Goal: Information Seeking & Learning: Understand process/instructions

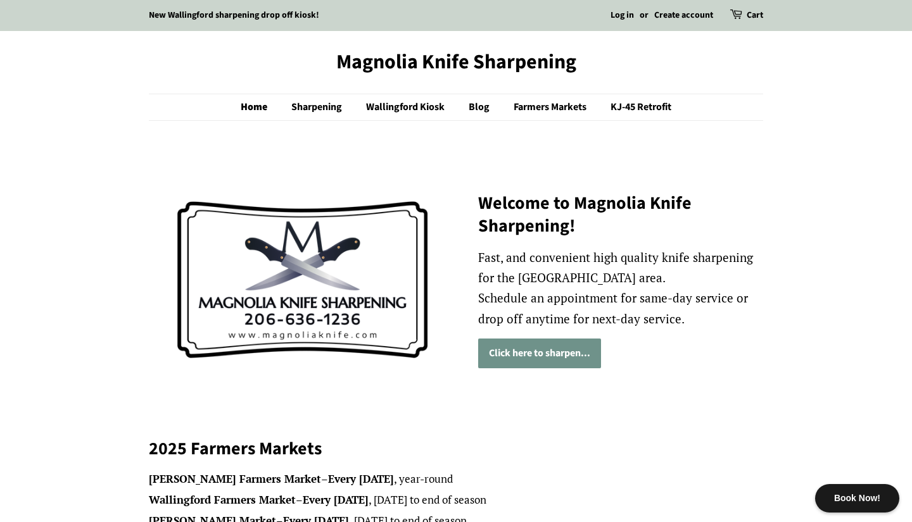
click at [545, 351] on link "Click here to sharpen..." at bounding box center [539, 354] width 123 height 30
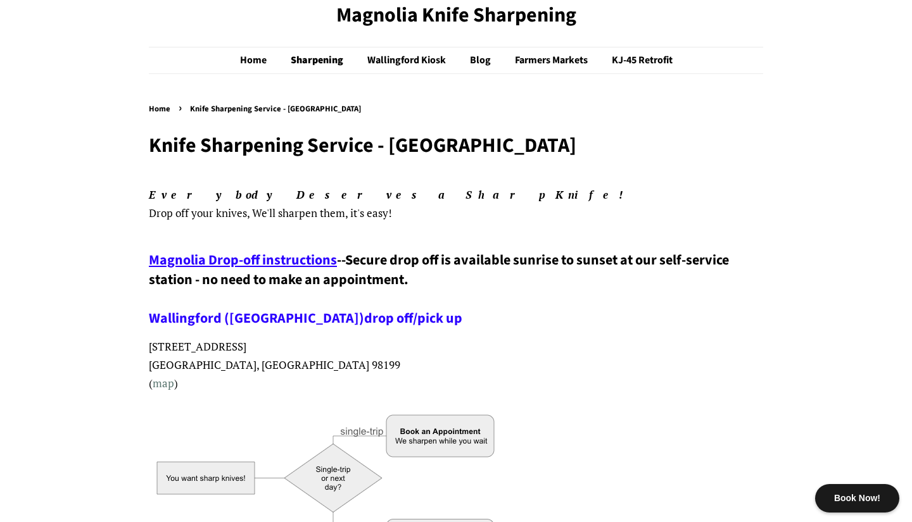
scroll to position [38, 0]
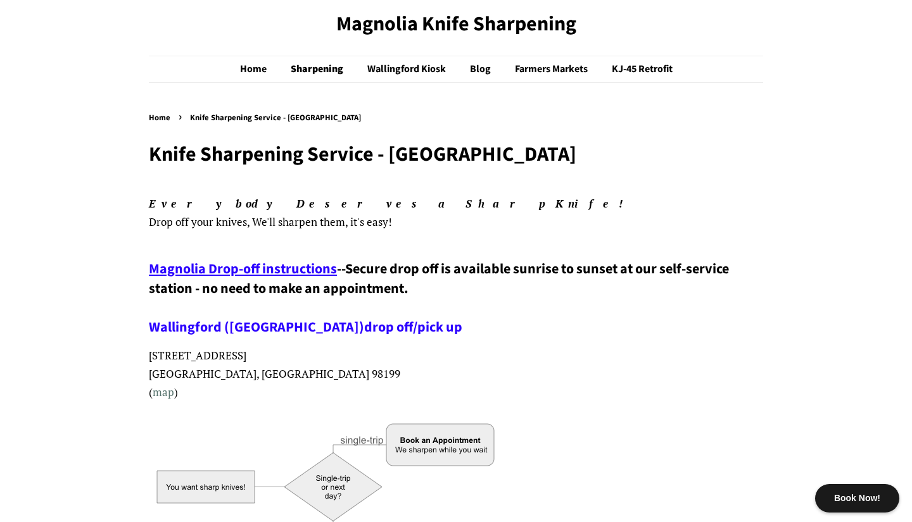
click at [251, 267] on span "Magnolia Drop-off instructions" at bounding box center [243, 269] width 188 height 20
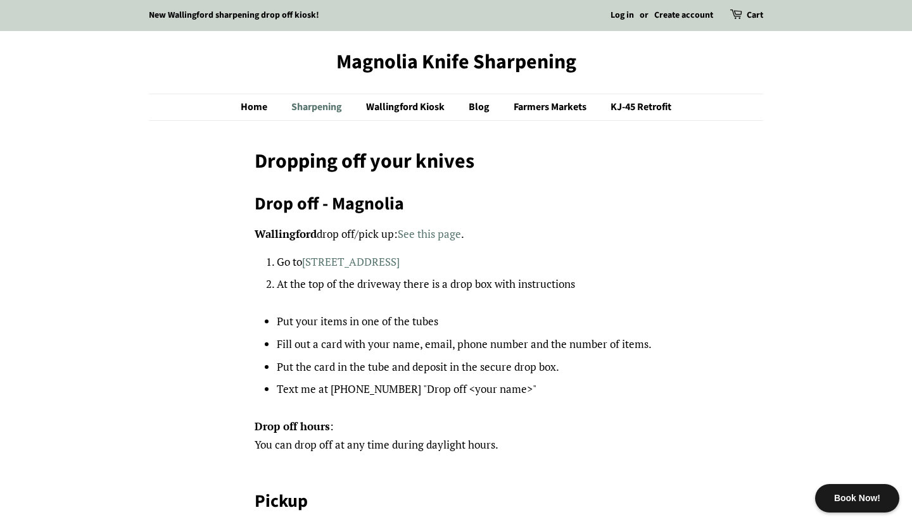
click at [304, 108] on link "Sharpening" at bounding box center [318, 107] width 73 height 26
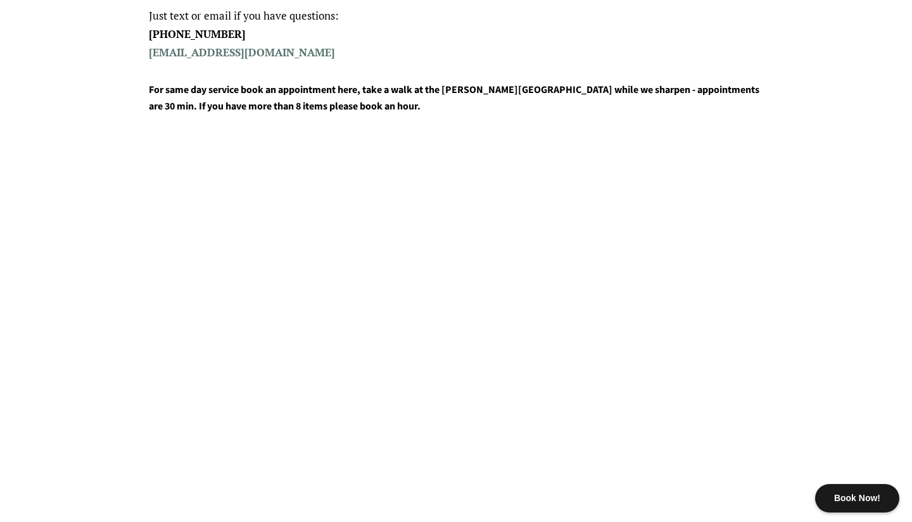
scroll to position [629, 0]
